Goal: Task Accomplishment & Management: Use online tool/utility

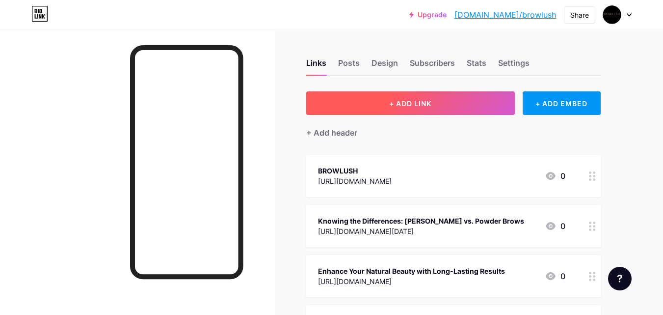
click at [395, 103] on span "+ ADD LINK" at bounding box center [410, 103] width 42 height 8
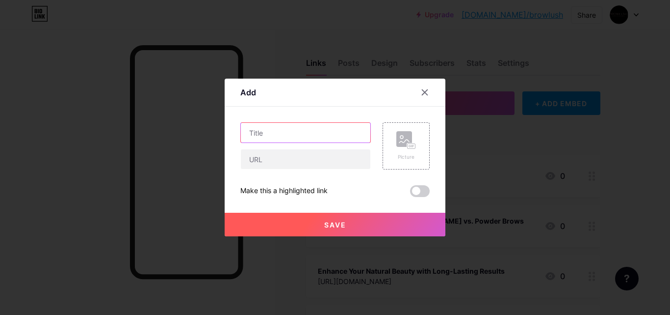
click at [266, 133] on input "text" at bounding box center [306, 133] width 130 height 20
paste input "HydraFacial in [GEOGRAPHIC_DATA] | BrowLush – Glow, Rejuvenate & Restore"
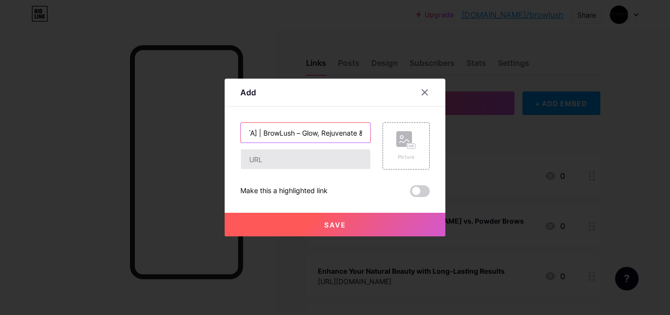
type input "HydraFacial in [GEOGRAPHIC_DATA] | BrowLush – Glow, Rejuvenate & Restore"
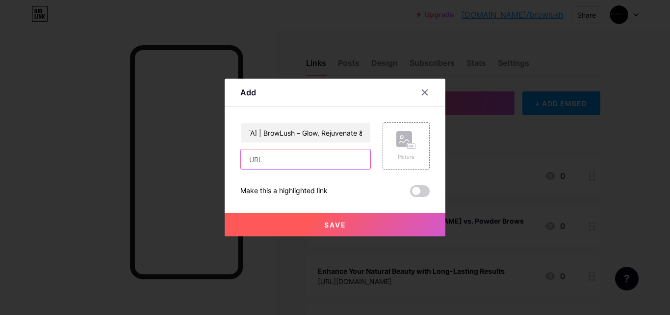
click at [296, 167] on input "text" at bounding box center [306, 159] width 130 height 20
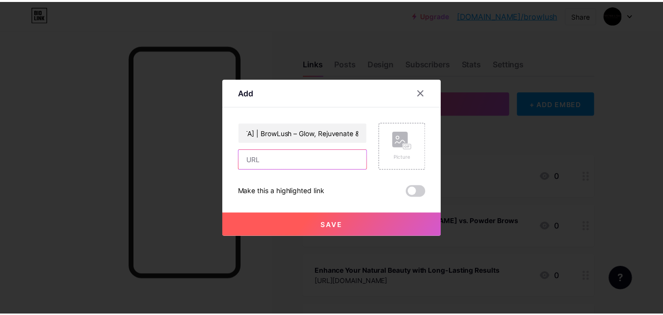
scroll to position [0, 0]
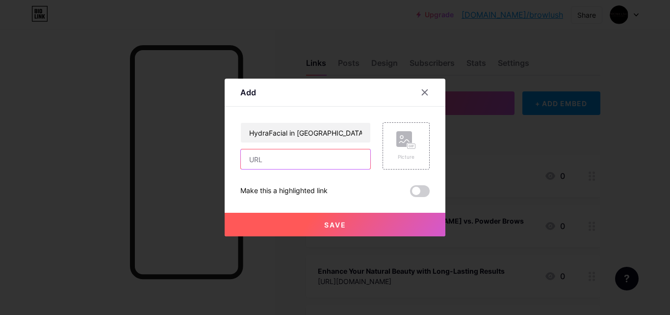
paste input "[URL][DOMAIN_NAME]"
type input "[URL][DOMAIN_NAME]"
click at [346, 228] on span "Save" at bounding box center [335, 224] width 22 height 8
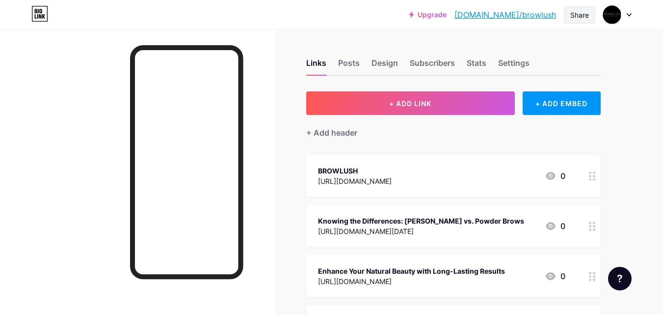
click at [575, 17] on div "Share" at bounding box center [579, 15] width 19 height 10
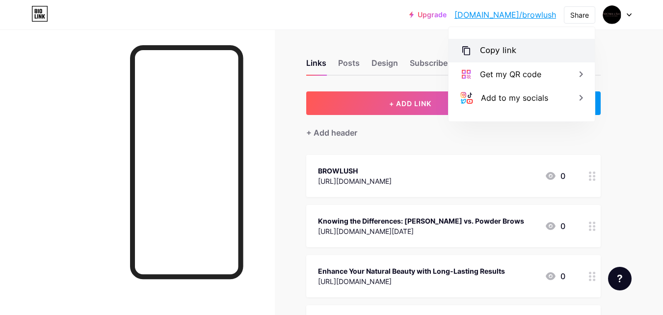
click at [520, 48] on div "Copy link" at bounding box center [522, 51] width 146 height 24
